Goal: Task Accomplishment & Management: Manage account settings

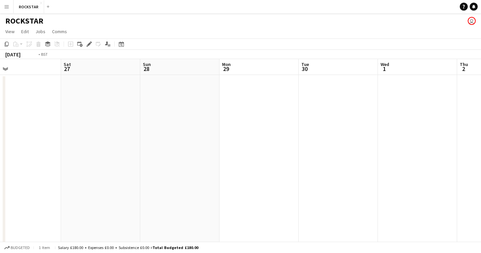
scroll to position [0, 335]
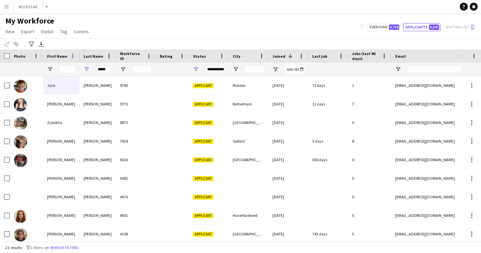
scroll to position [145, 0]
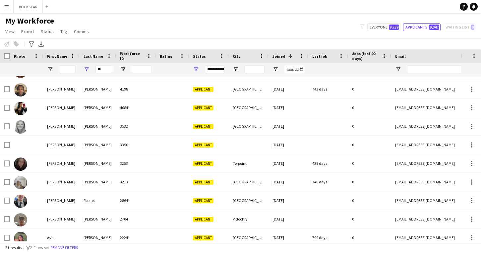
type input "*"
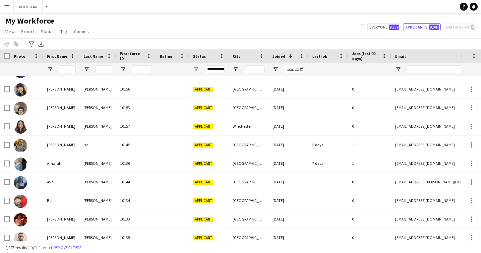
click at [9, 9] on app-icon "Menu" at bounding box center [6, 6] width 5 height 5
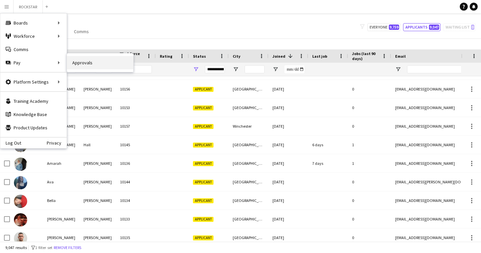
click at [76, 66] on link "Approvals" at bounding box center [100, 62] width 66 height 13
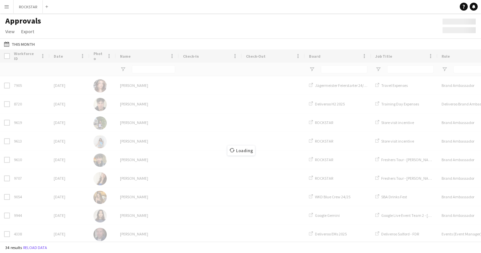
type input "****"
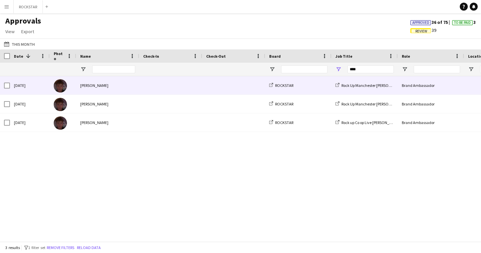
click at [145, 79] on span at bounding box center [170, 85] width 55 height 18
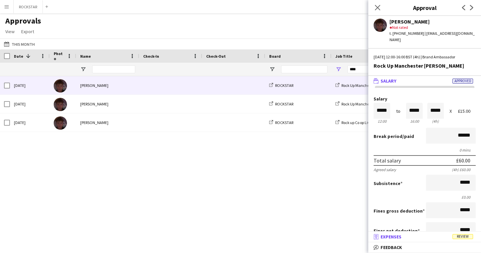
click at [429, 236] on mat-panel-title "receipt Expenses Review" at bounding box center [424, 237] width 110 height 6
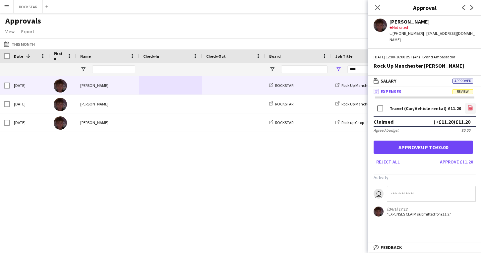
click at [468, 105] on icon "file-image" at bounding box center [470, 107] width 5 height 5
click at [452, 160] on button "Approve £11.20" at bounding box center [457, 162] width 38 height 11
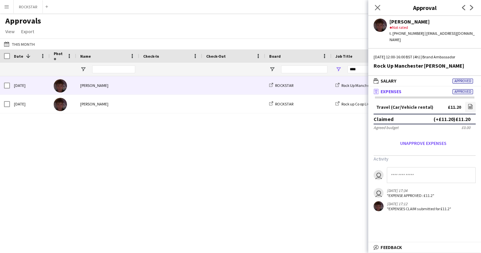
click at [225, 90] on span at bounding box center [233, 85] width 55 height 18
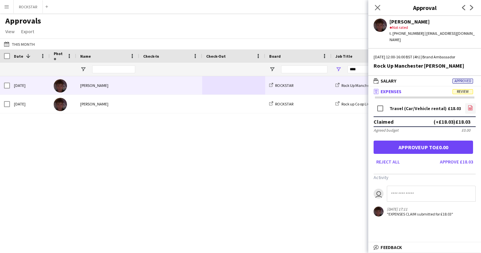
click at [470, 105] on icon "file-image" at bounding box center [470, 107] width 5 height 5
click at [443, 157] on button "Approve £18.03" at bounding box center [457, 162] width 38 height 11
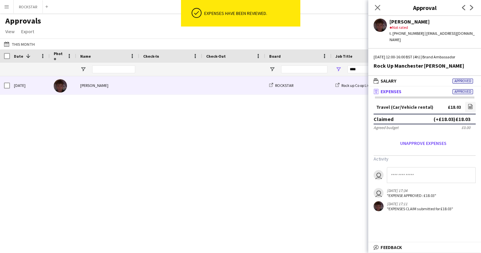
click at [205, 85] on div at bounding box center [233, 85] width 63 height 18
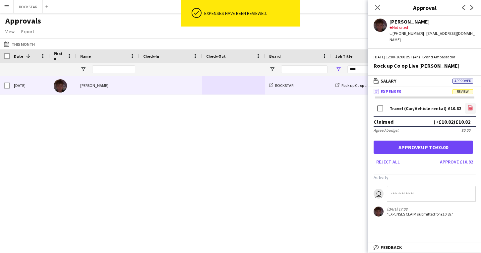
click at [470, 105] on icon "file-image" at bounding box center [470, 107] width 5 height 5
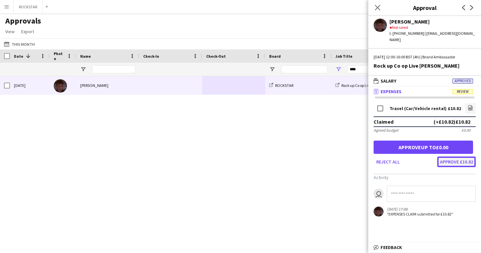
click at [461, 157] on button "Approve £10.82" at bounding box center [457, 162] width 38 height 11
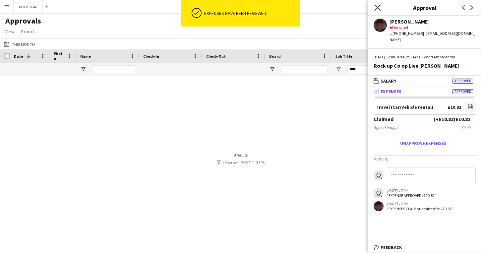
click at [379, 4] on icon "Close pop-in" at bounding box center [378, 7] width 6 height 6
